Goal: Find specific page/section: Find specific page/section

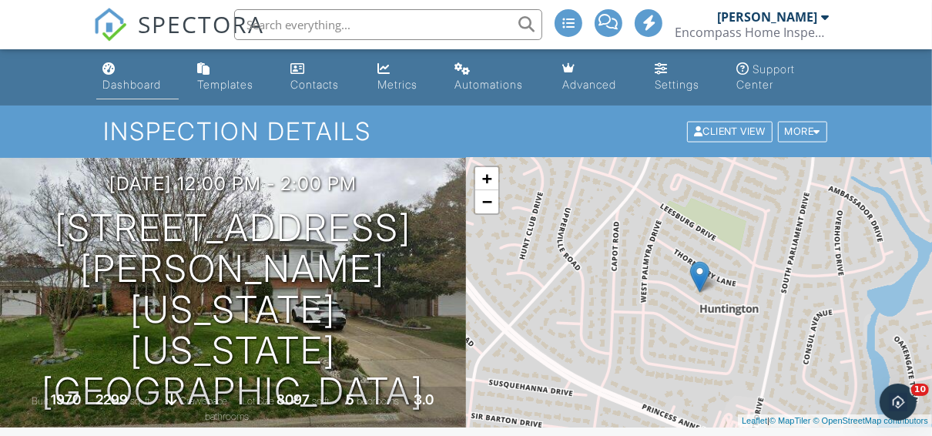
click at [136, 81] on div "Dashboard" at bounding box center [131, 84] width 59 height 13
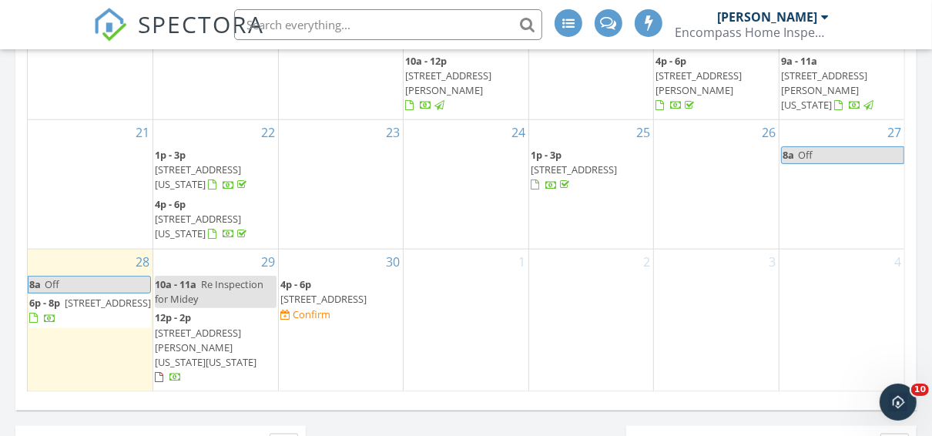
scroll to position [1164, 0]
click at [96, 307] on span "[STREET_ADDRESS]" at bounding box center [108, 301] width 86 height 14
